Goal: Task Accomplishment & Management: Use online tool/utility

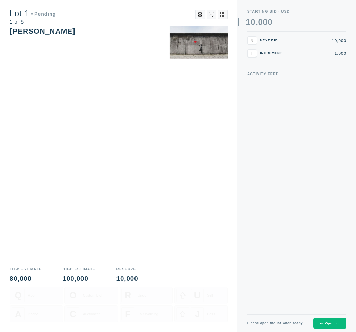
click at [331, 320] on button "Open Lot" at bounding box center [329, 323] width 33 height 11
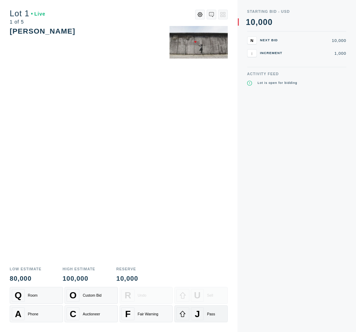
click at [191, 316] on div "J" at bounding box center [197, 313] width 13 height 13
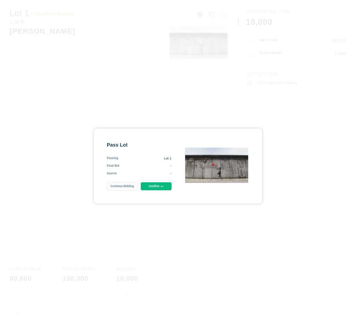
click at [152, 189] on button "Confirm" at bounding box center [156, 186] width 31 height 8
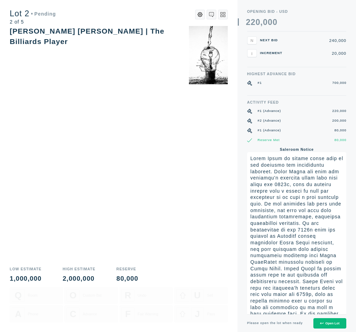
click at [326, 324] on div "Open Lot" at bounding box center [329, 323] width 19 height 3
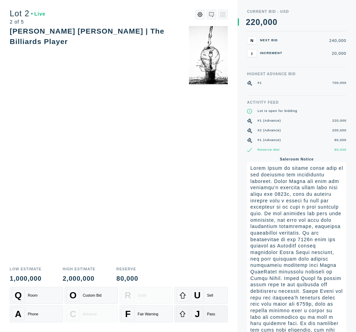
click at [203, 312] on div "J" at bounding box center [197, 313] width 13 height 13
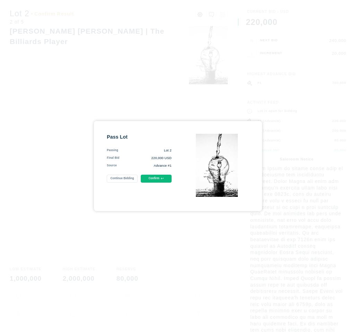
click at [153, 180] on button "Confirm" at bounding box center [156, 179] width 31 height 8
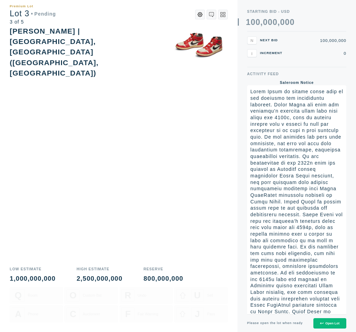
click at [344, 80] on div "Activity Feed Saleroom Notice" at bounding box center [296, 193] width 99 height 242
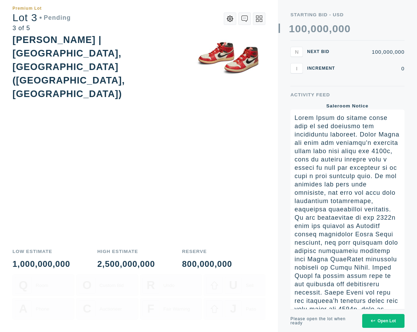
click at [356, 321] on icon at bounding box center [372, 321] width 4 height 3
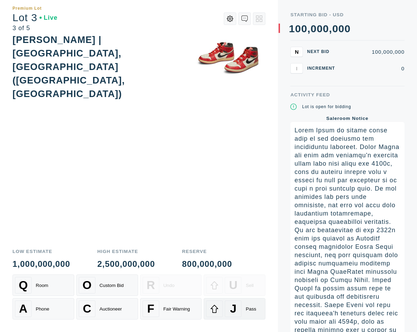
click at [227, 311] on div "J" at bounding box center [233, 308] width 17 height 17
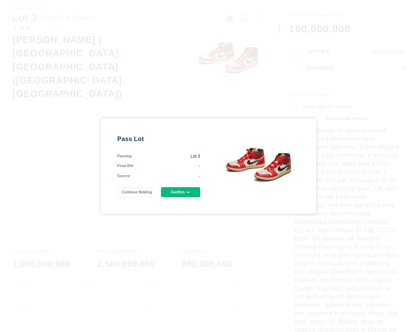
click at [181, 192] on button "Confirm" at bounding box center [180, 192] width 39 height 10
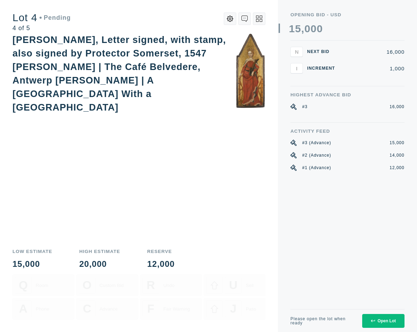
click at [356, 320] on icon at bounding box center [372, 321] width 4 height 3
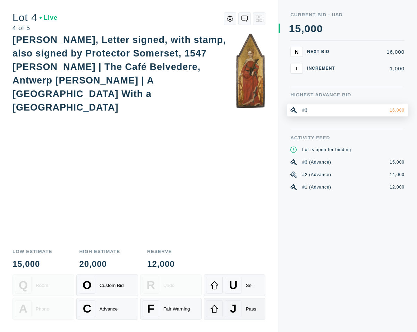
click at [236, 312] on span "J" at bounding box center [233, 308] width 7 height 13
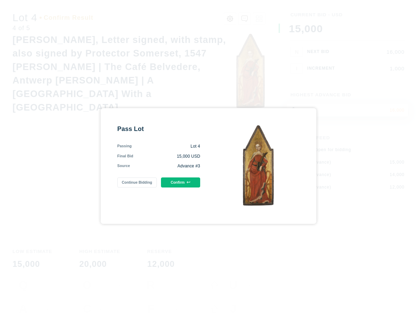
click at [189, 182] on icon at bounding box center [188, 183] width 4 height 4
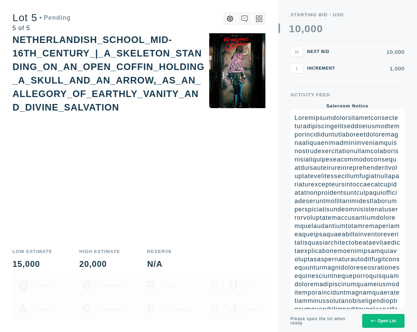
click at [356, 323] on button "Open Lot" at bounding box center [383, 321] width 42 height 14
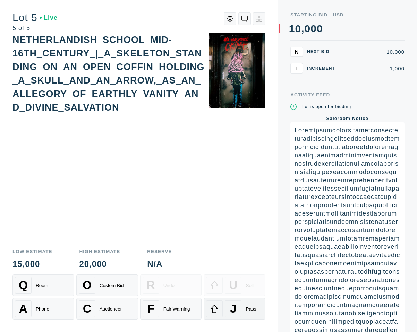
click at [217, 304] on div at bounding box center [214, 308] width 17 height 17
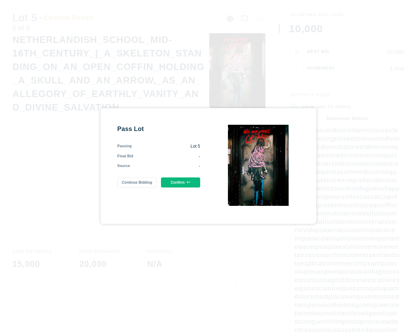
click at [184, 186] on button "Confirm" at bounding box center [180, 182] width 39 height 10
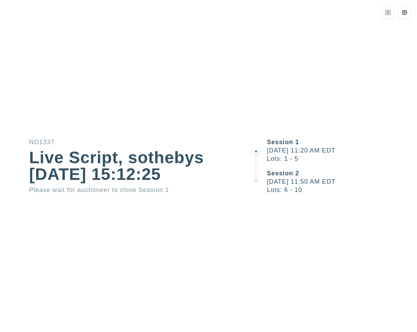
click at [234, 25] on div "NO1337 Live Script, sothebys 2025-10-09 15:12:25 Please wait for auctioneer to …" at bounding box center [208, 166] width 417 height 332
